Goal: Transaction & Acquisition: Purchase product/service

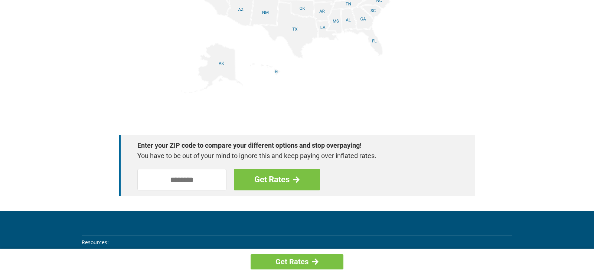
scroll to position [858, 0]
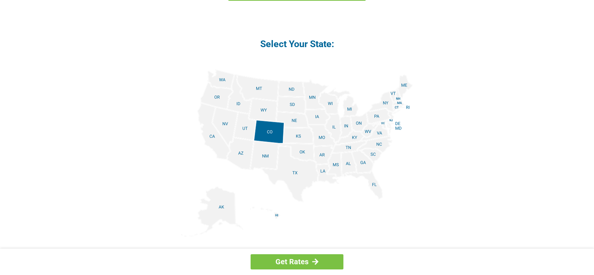
click at [243, 147] on img at bounding box center [297, 152] width 232 height 167
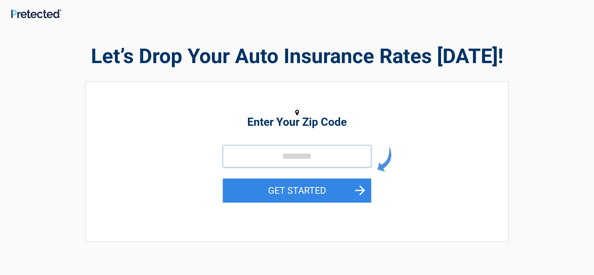
click at [262, 155] on input "tel" at bounding box center [297, 156] width 149 height 22
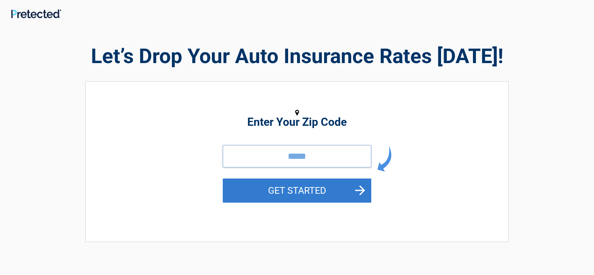
type input "*****"
click at [355, 190] on button "GET STARTED" at bounding box center [297, 191] width 149 height 24
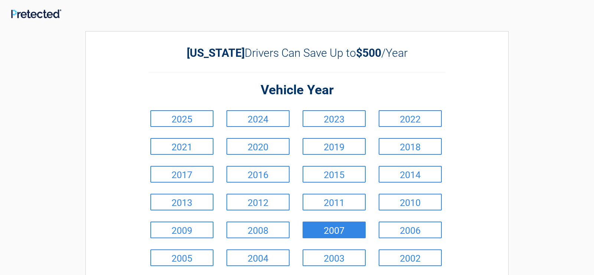
click at [349, 229] on link "2007" at bounding box center [334, 230] width 63 height 17
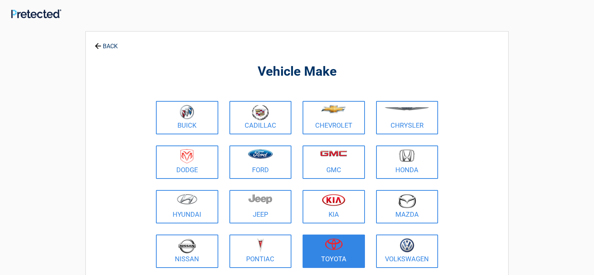
click at [348, 248] on figure at bounding box center [333, 246] width 53 height 17
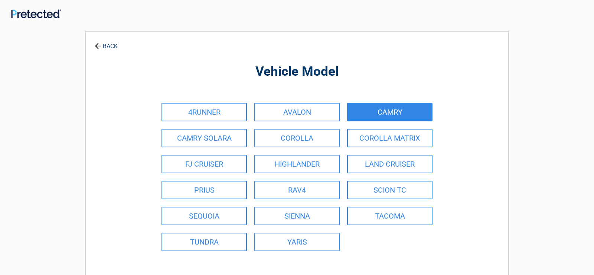
click at [394, 107] on link "CAMRY" at bounding box center [389, 112] width 85 height 19
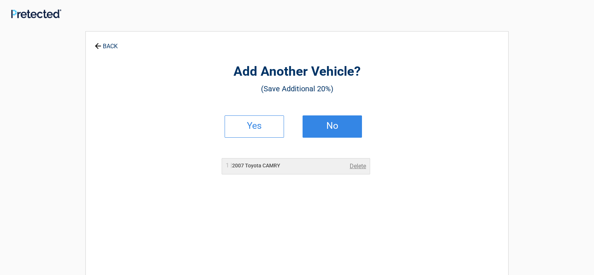
click at [330, 125] on h2 "No" at bounding box center [332, 125] width 44 height 5
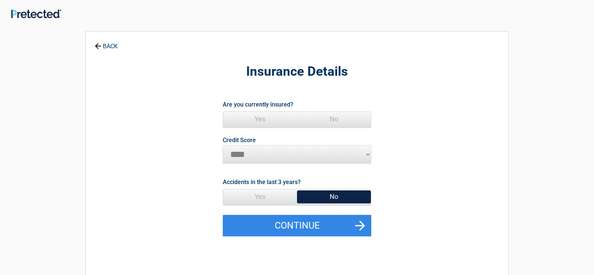
click at [260, 116] on span "Yes" at bounding box center [260, 119] width 74 height 15
